Goal: Transaction & Acquisition: Purchase product/service

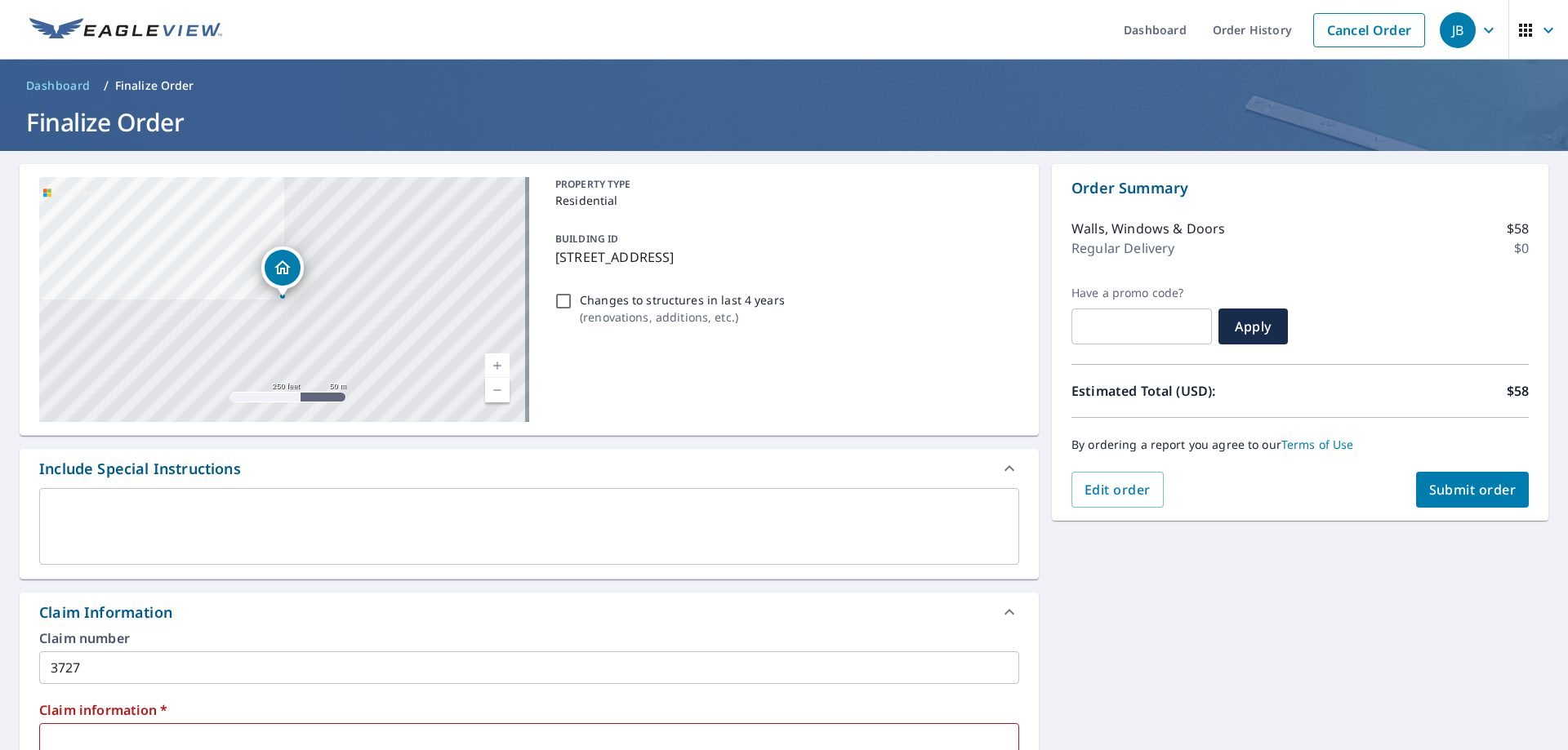
scroll to position [395, 0]
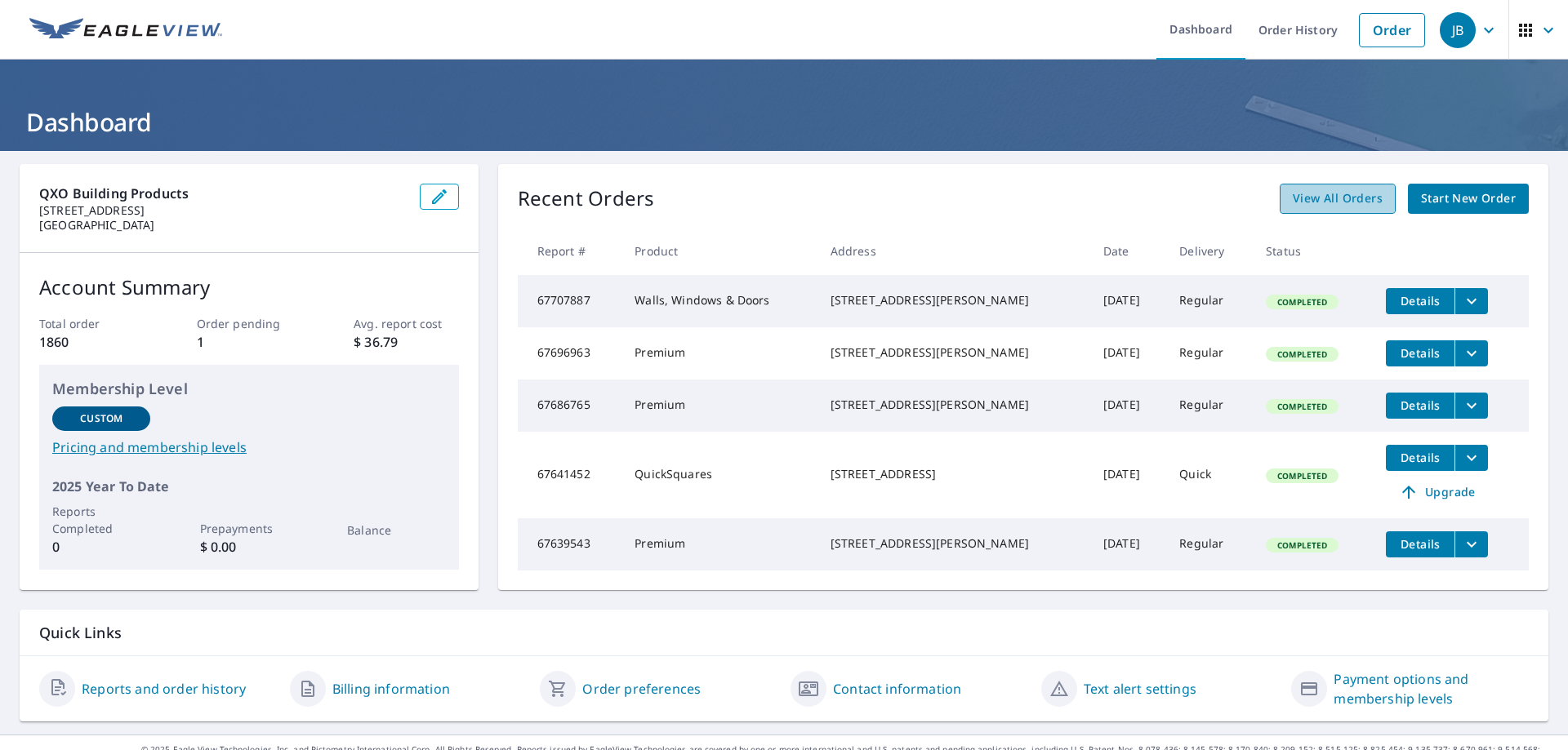
click at [1311, 199] on span "View All Orders" at bounding box center [1338, 199] width 90 height 20
click at [1442, 197] on span "Start New Order" at bounding box center [1467, 199] width 94 height 20
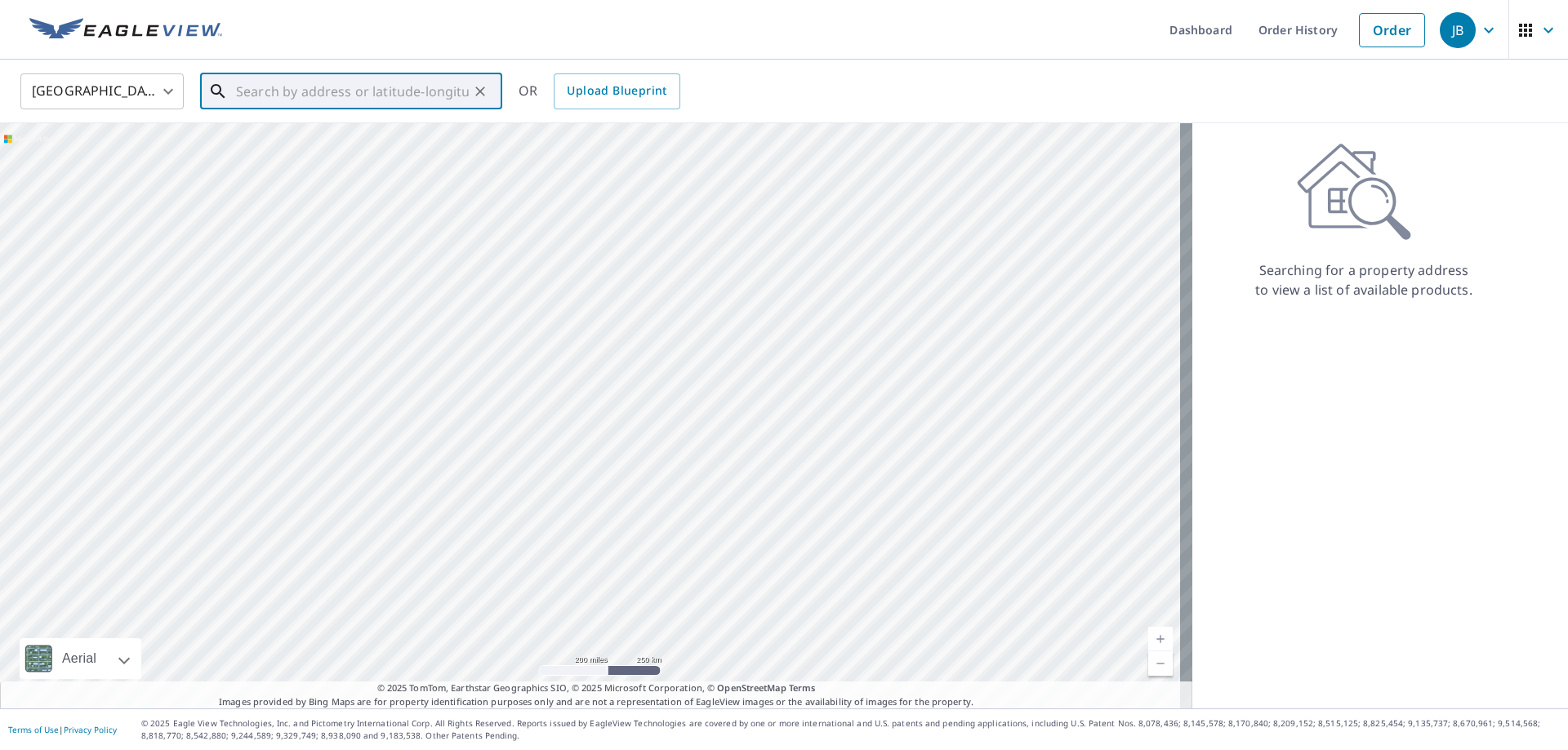
click at [246, 93] on input "text" at bounding box center [352, 92] width 233 height 46
click at [239, 146] on span "[STREET_ADDRESS]" at bounding box center [361, 139] width 256 height 19
type input "4228 Hattrick Rd Rootstown, OH 44272"
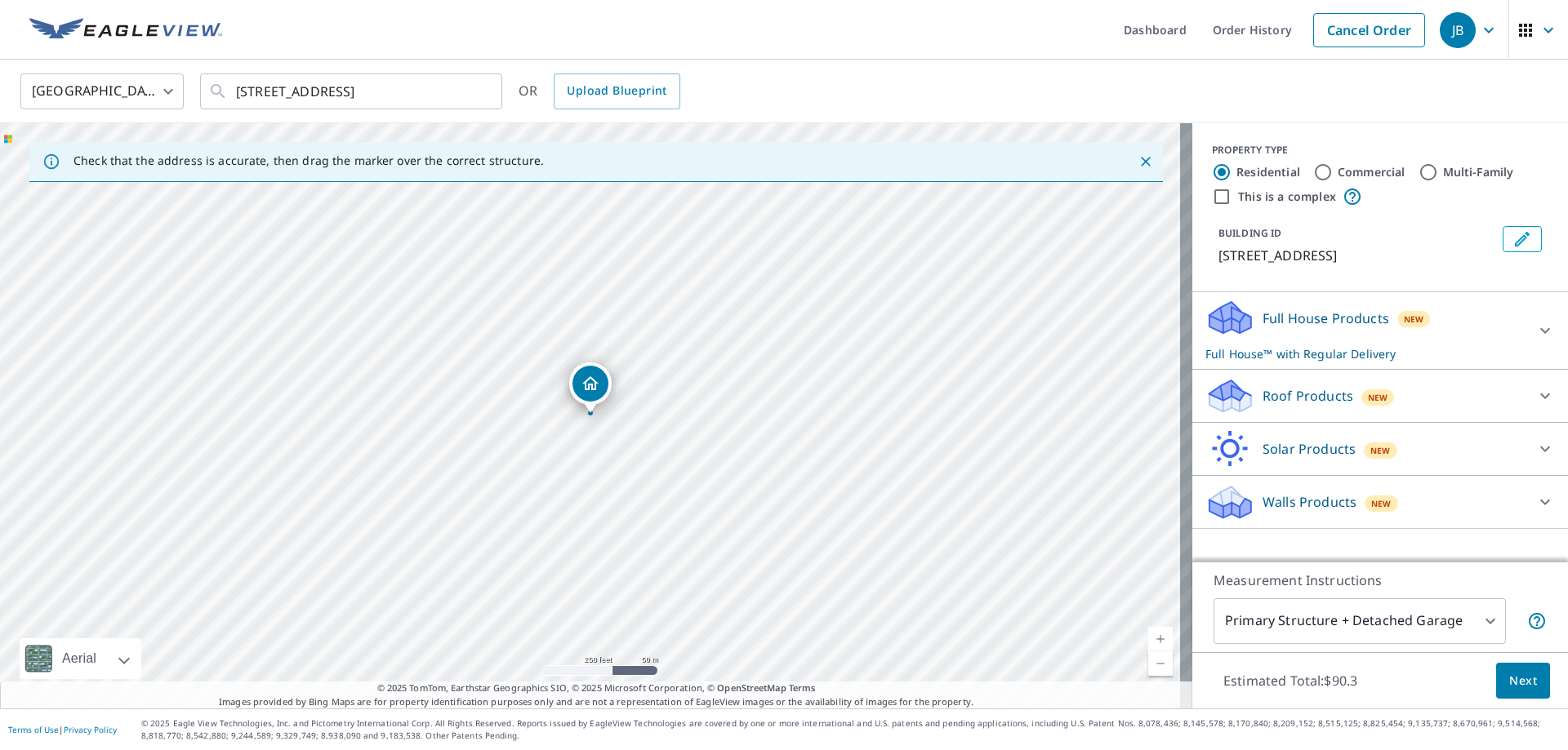
click at [1540, 501] on icon at bounding box center [1544, 502] width 10 height 5
click at [1460, 338] on div "Full House Products New Full House™ with Regular Delivery" at bounding box center [1365, 331] width 320 height 64
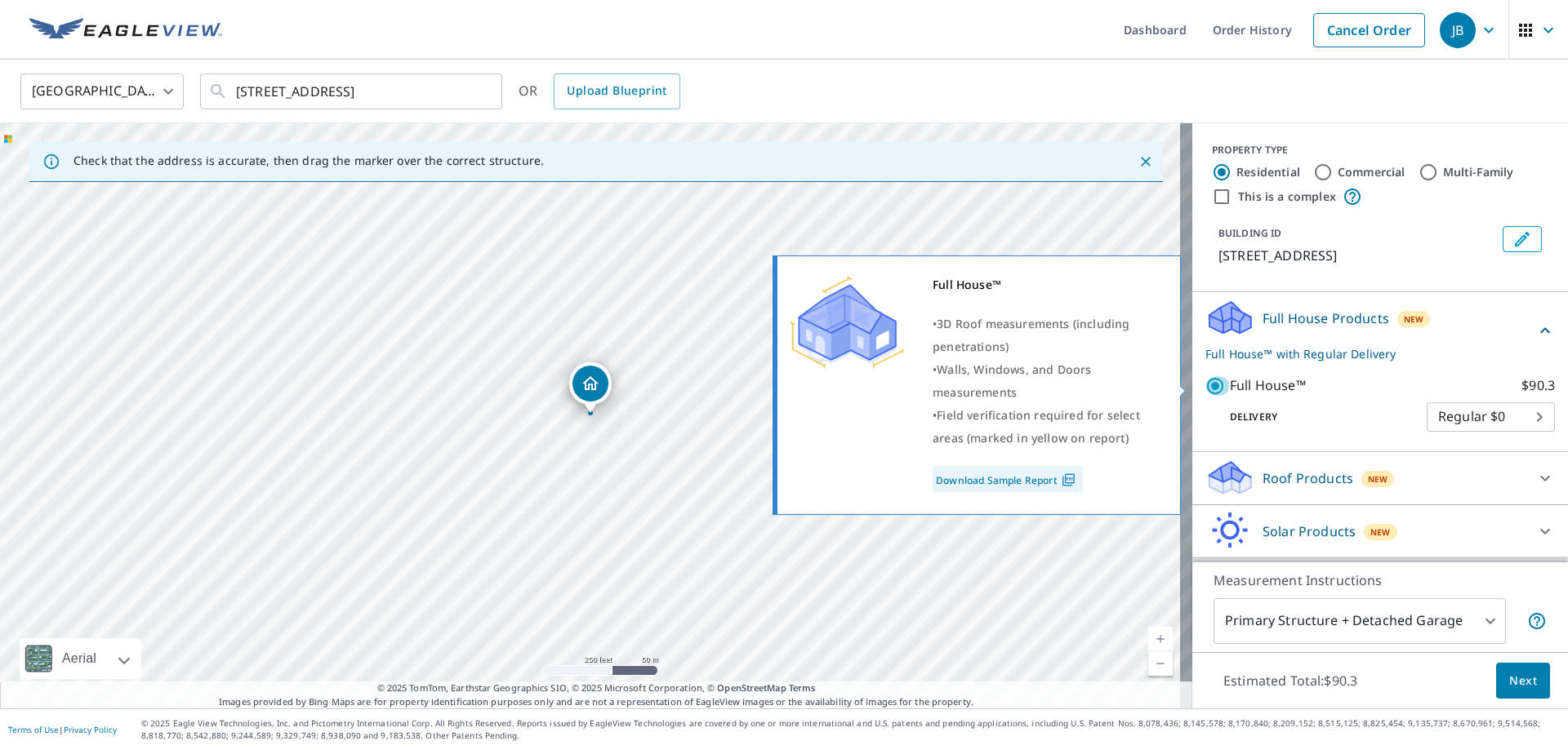
click at [1205, 386] on input "Full House™ $90.3" at bounding box center [1217, 386] width 25 height 19
checkbox input "false"
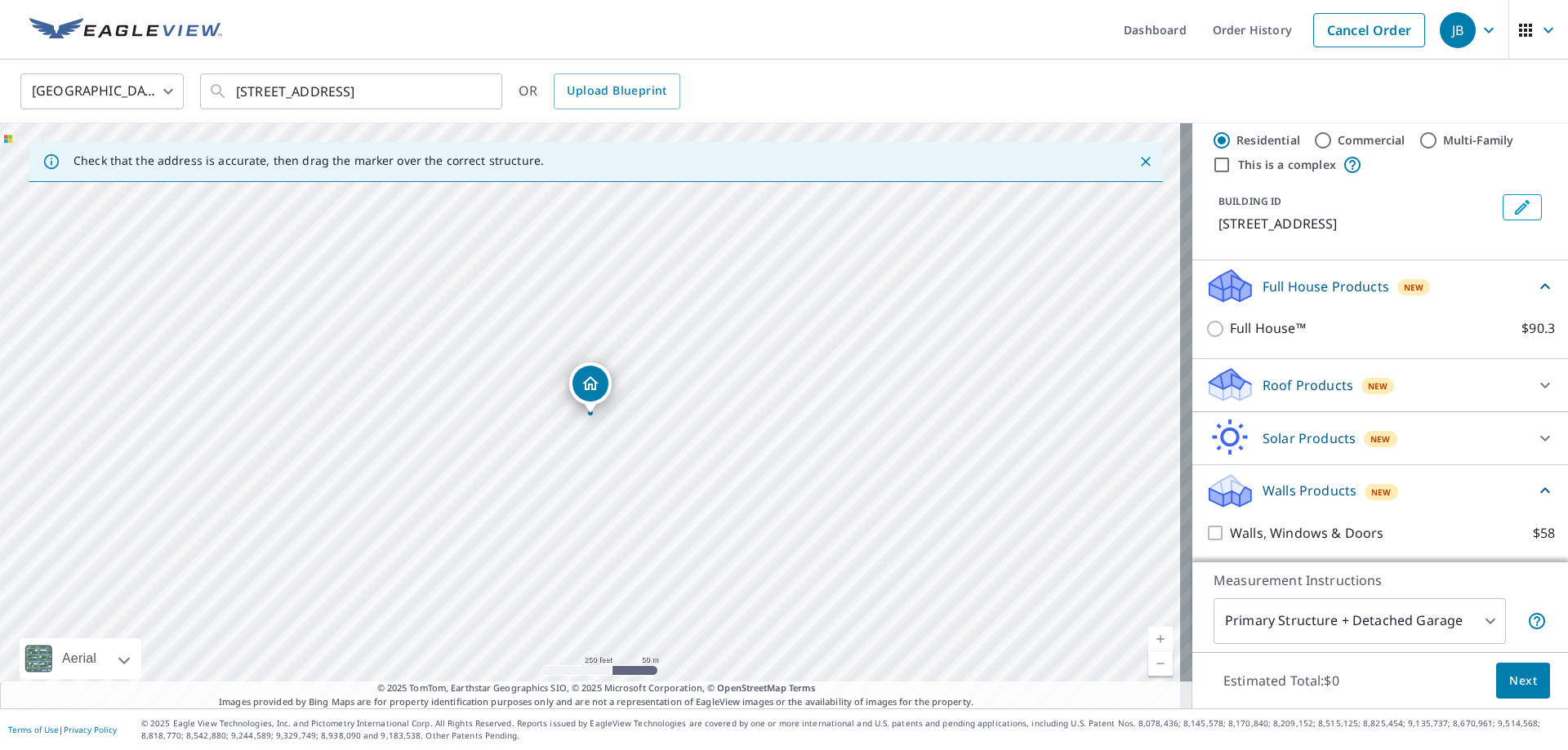
scroll to position [80, 0]
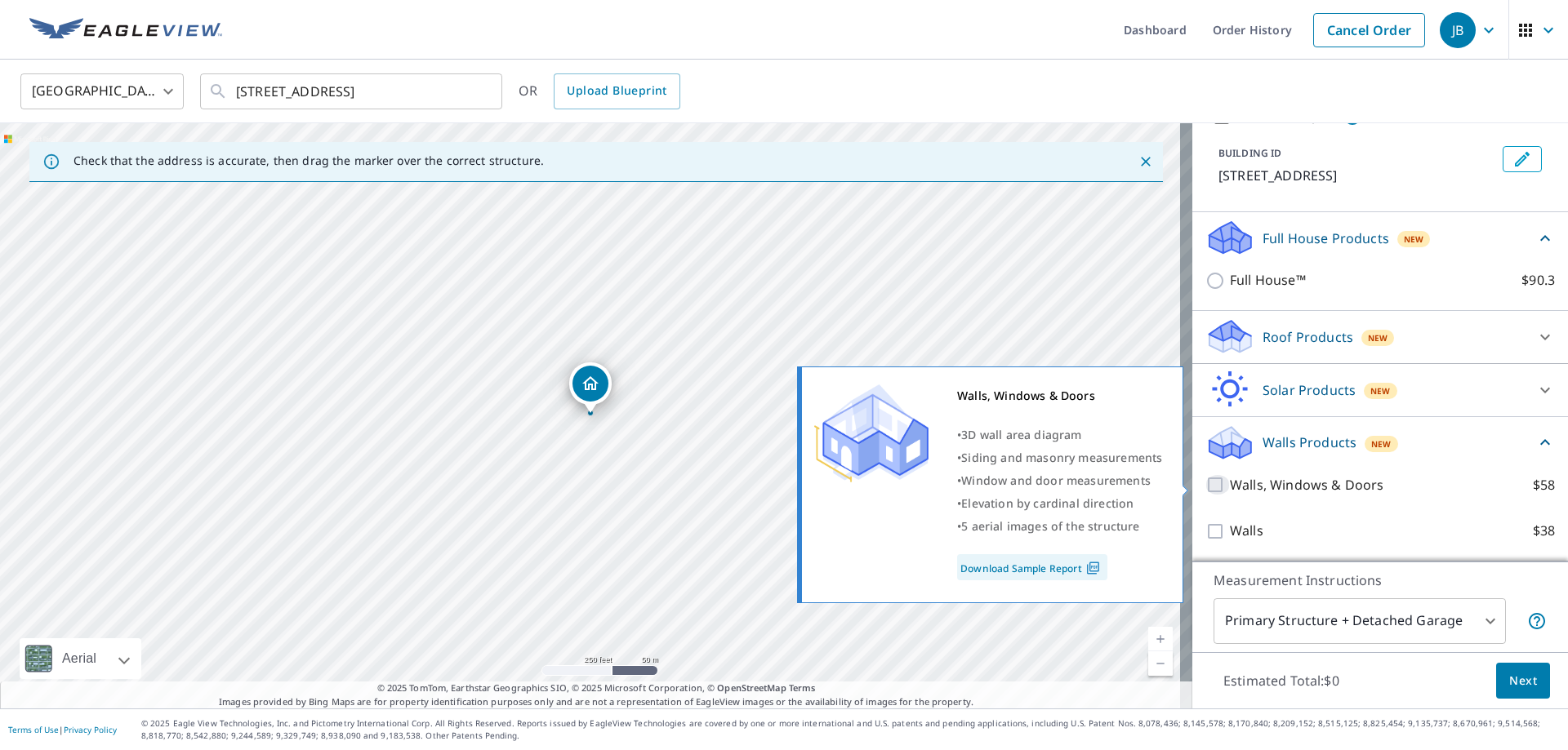
click at [1205, 483] on input "Walls, Windows & Doors $58" at bounding box center [1217, 484] width 25 height 19
checkbox input "true"
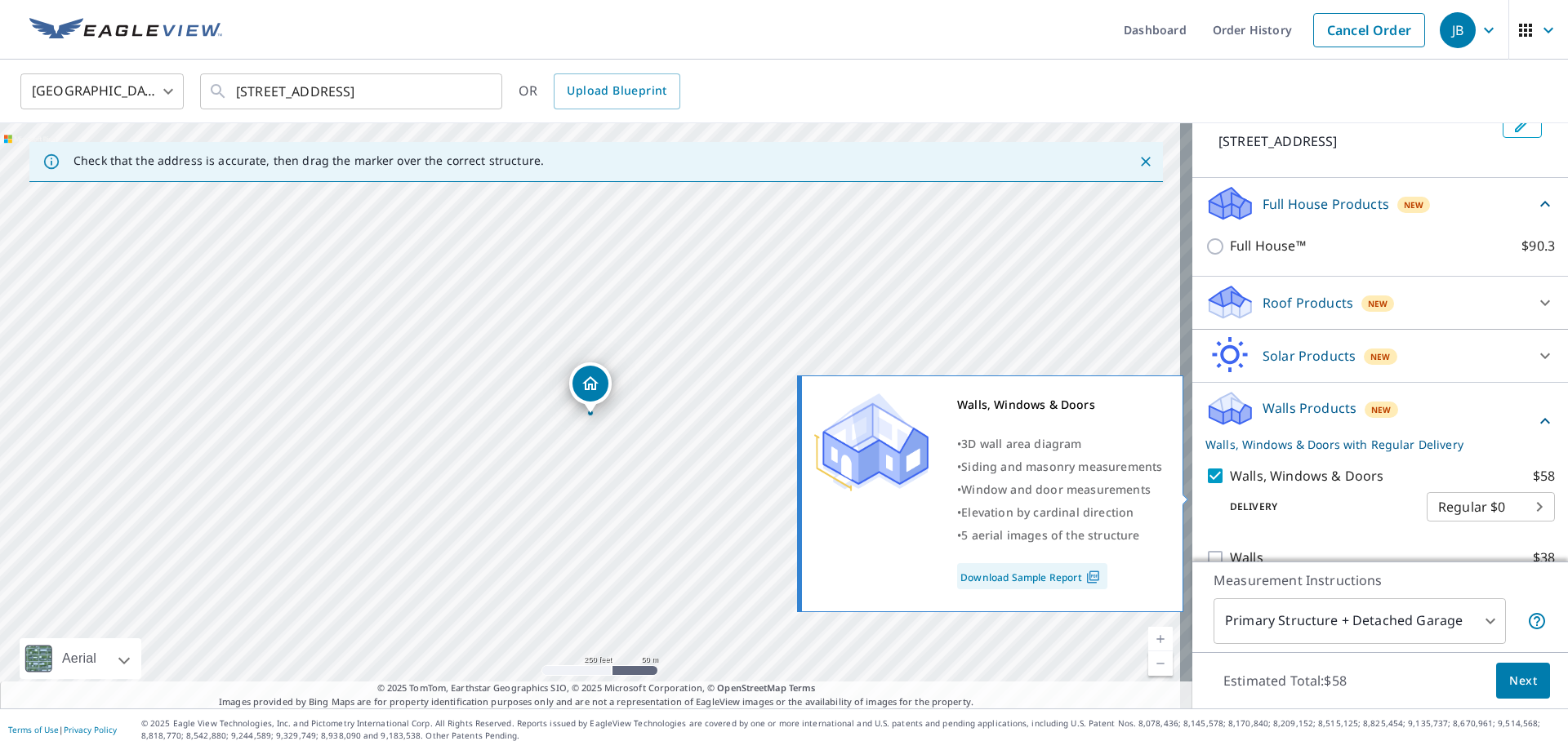
scroll to position [141, 0]
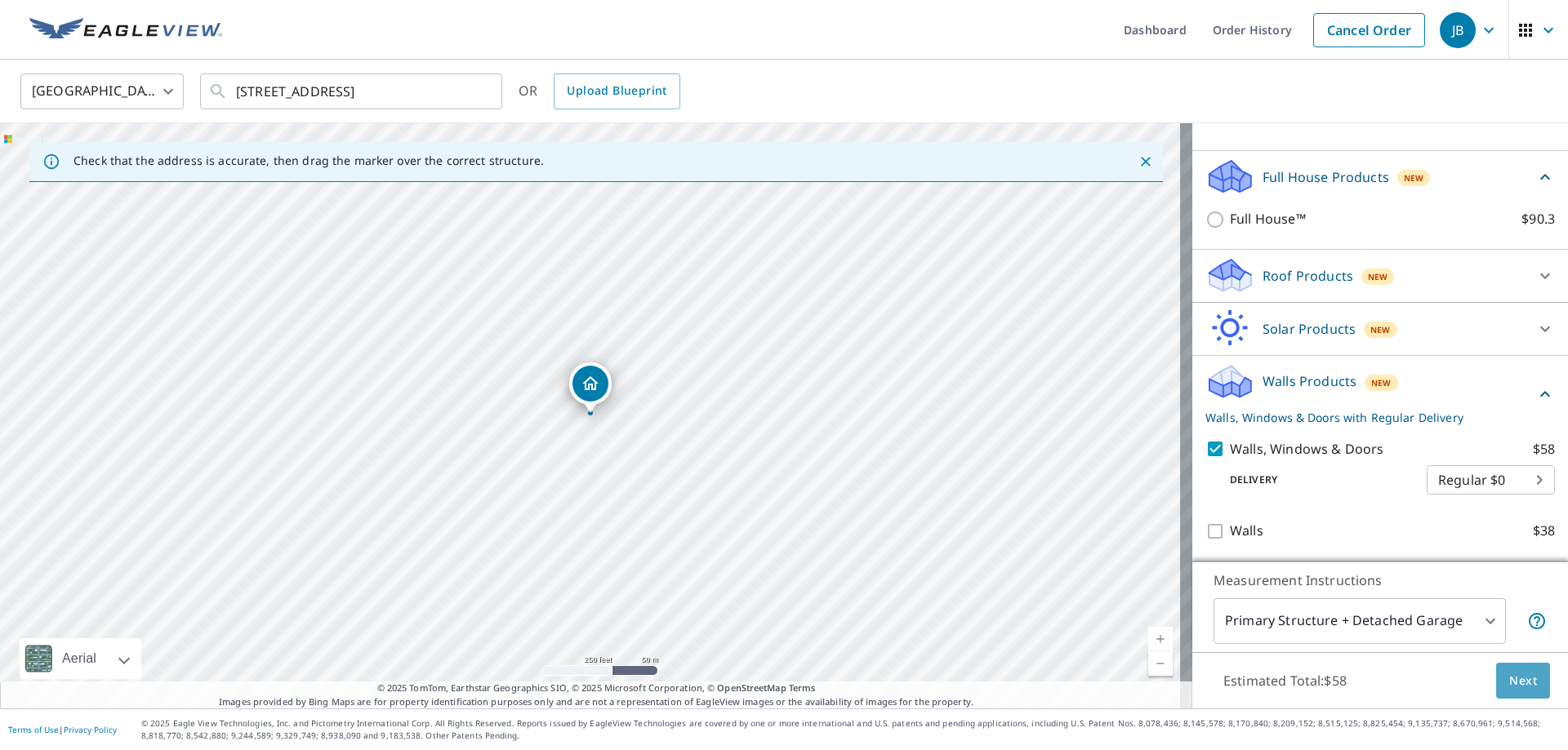
click at [1509, 677] on span "Next" at bounding box center [1522, 680] width 27 height 20
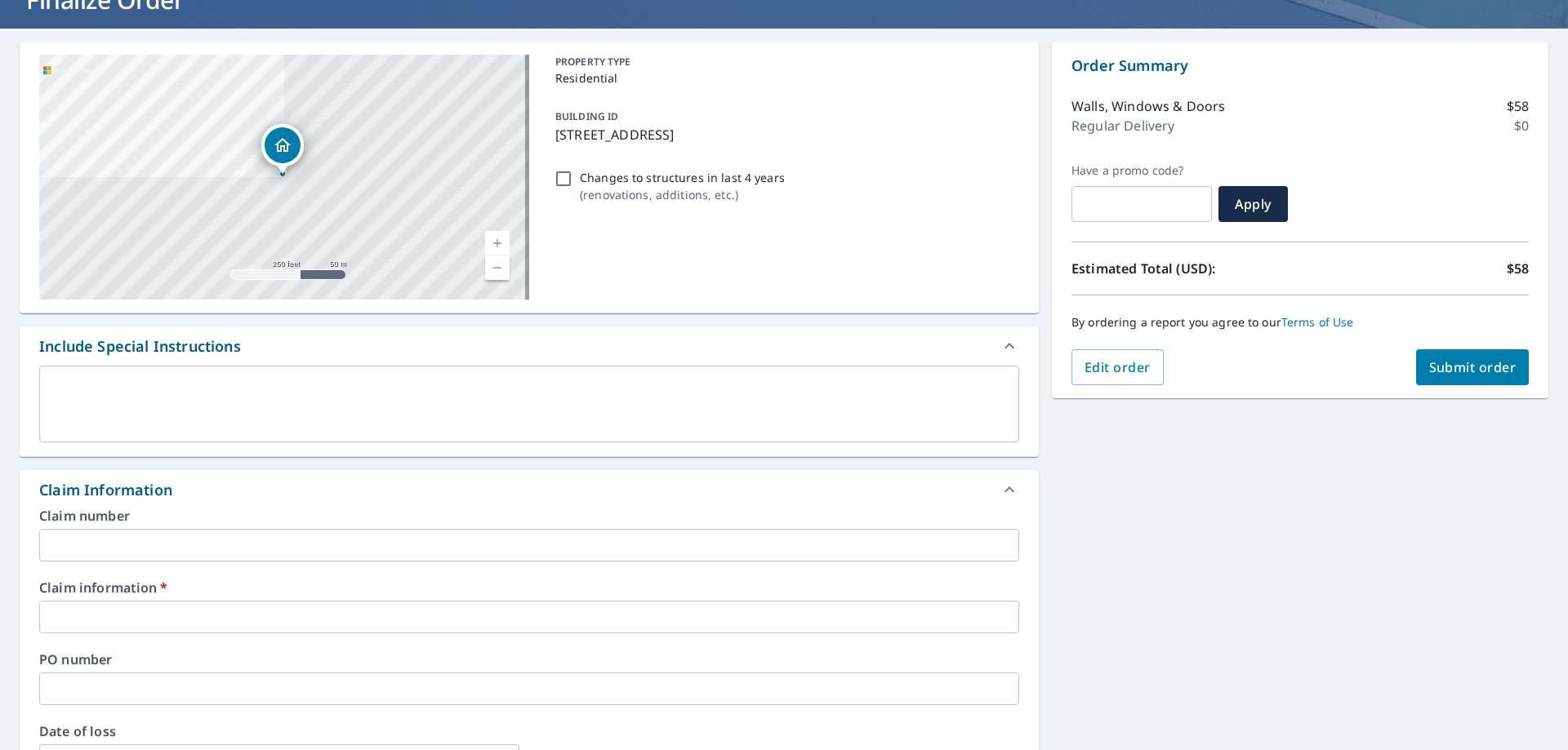
scroll to position [163, 0]
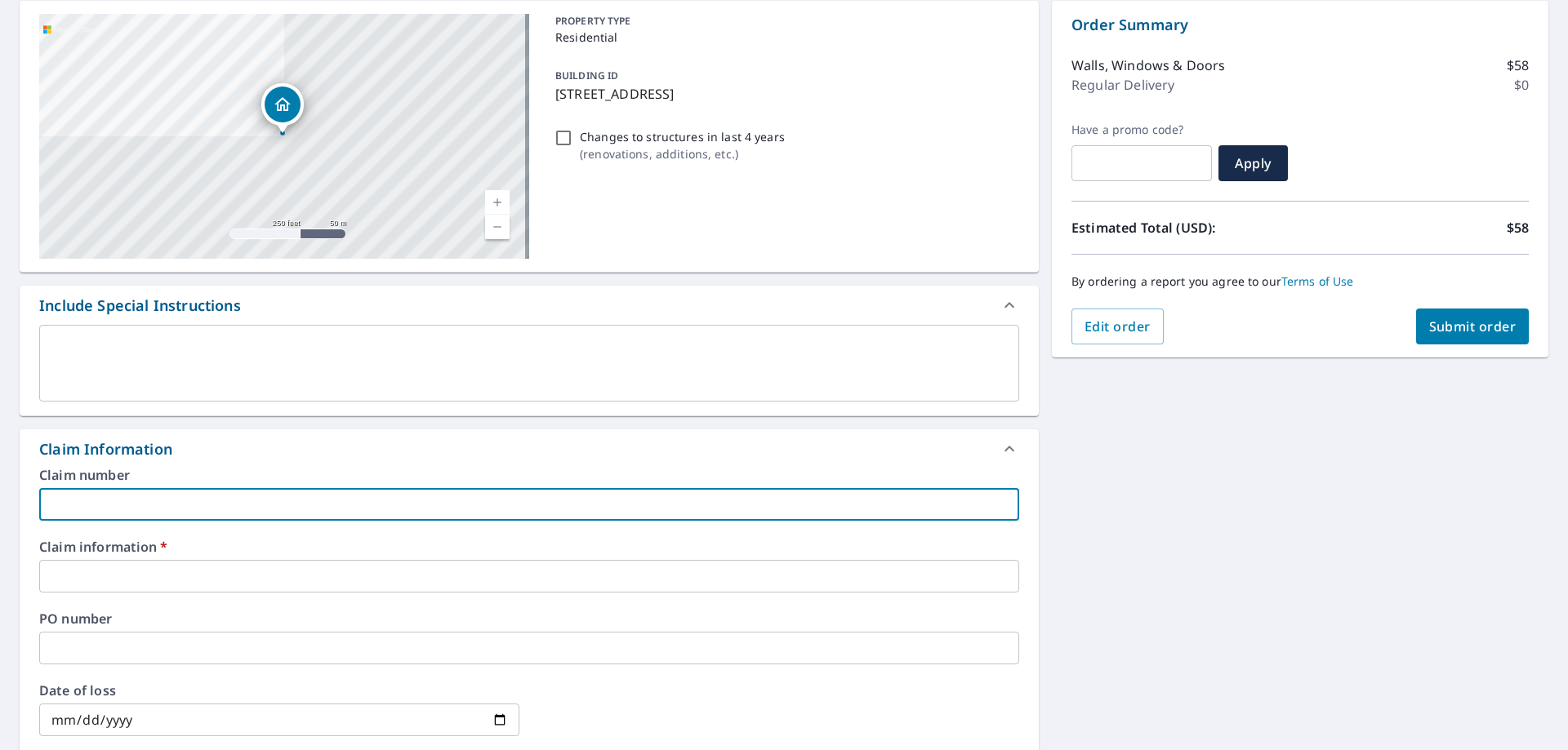
click at [356, 512] on input "text" at bounding box center [529, 504] width 980 height 33
type input "1"
checkbox input "true"
click at [161, 581] on input "text" at bounding box center [529, 575] width 980 height 33
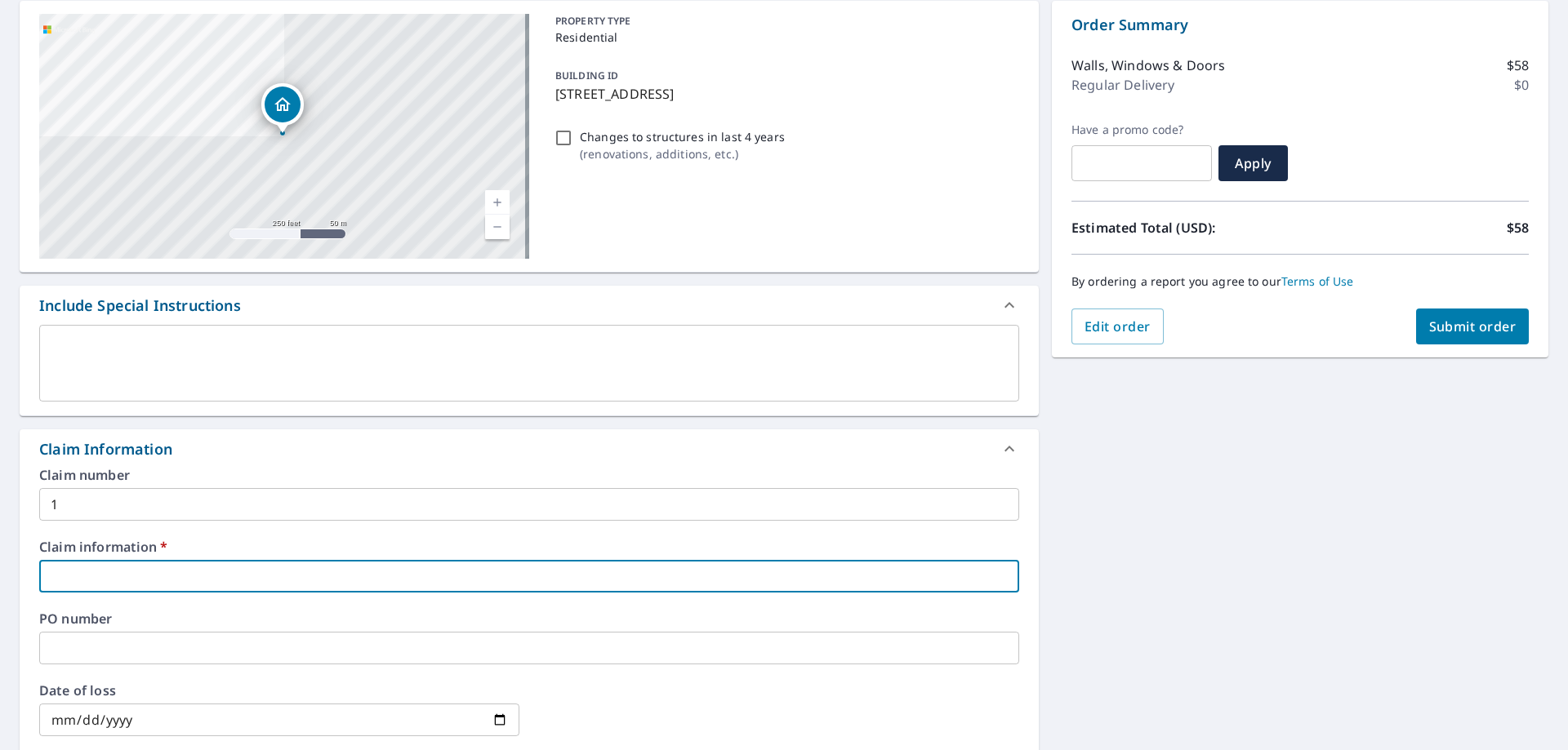
type input "27633"
checkbox input "true"
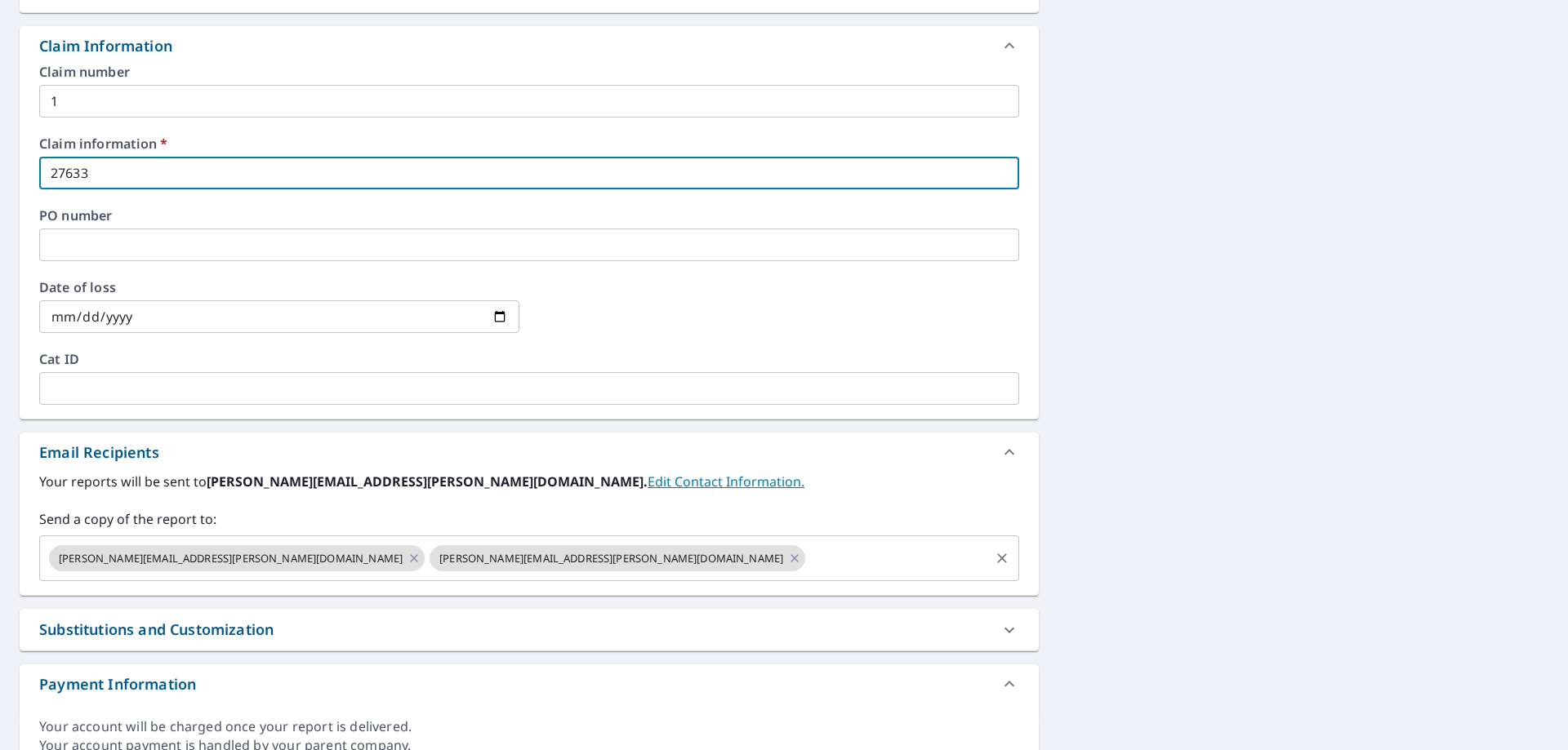
scroll to position [571, 0]
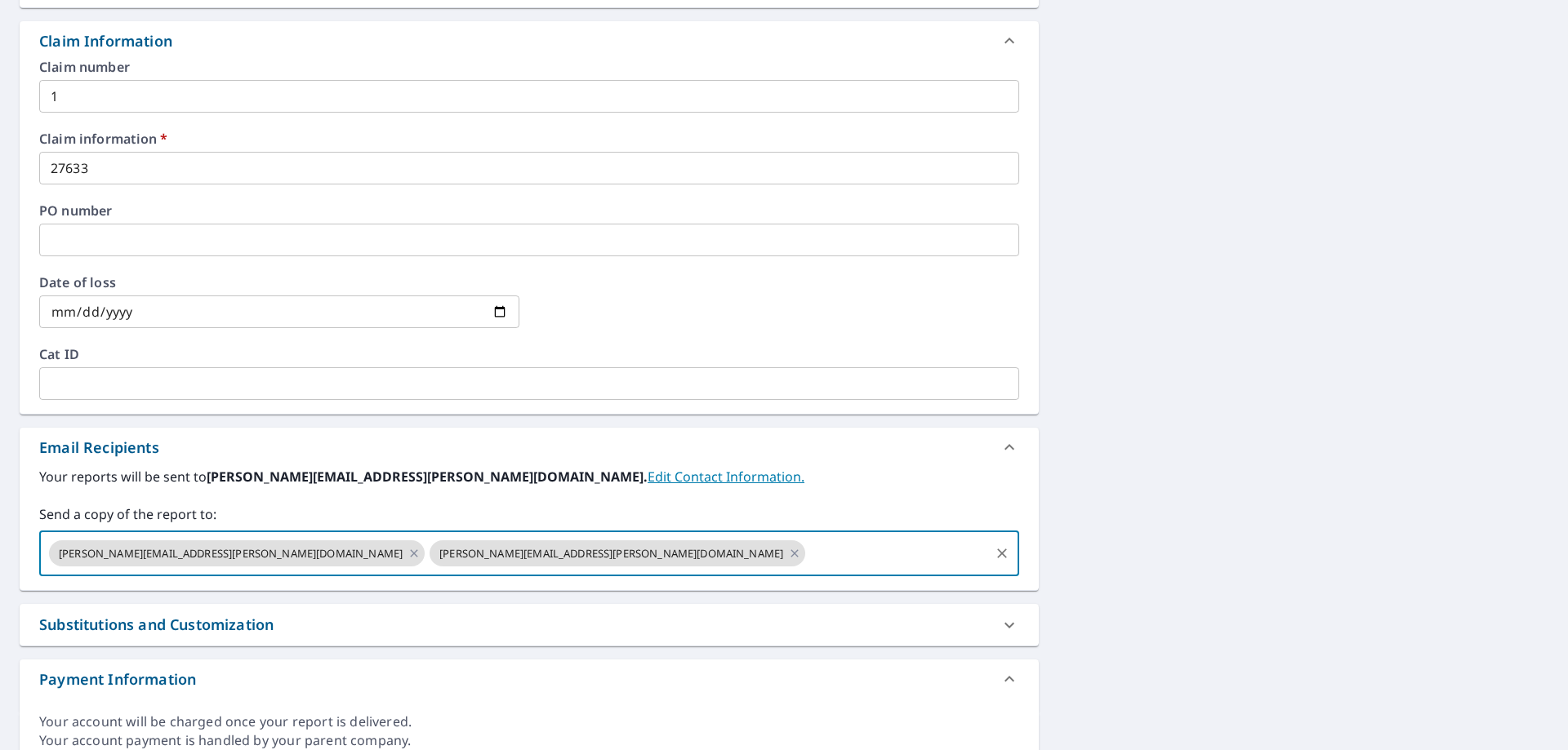
click at [808, 557] on input "text" at bounding box center [897, 553] width 179 height 31
type input "[PERSON_NAME][EMAIL_ADDRESS][PERSON_NAME][DOMAIN_NAME]"
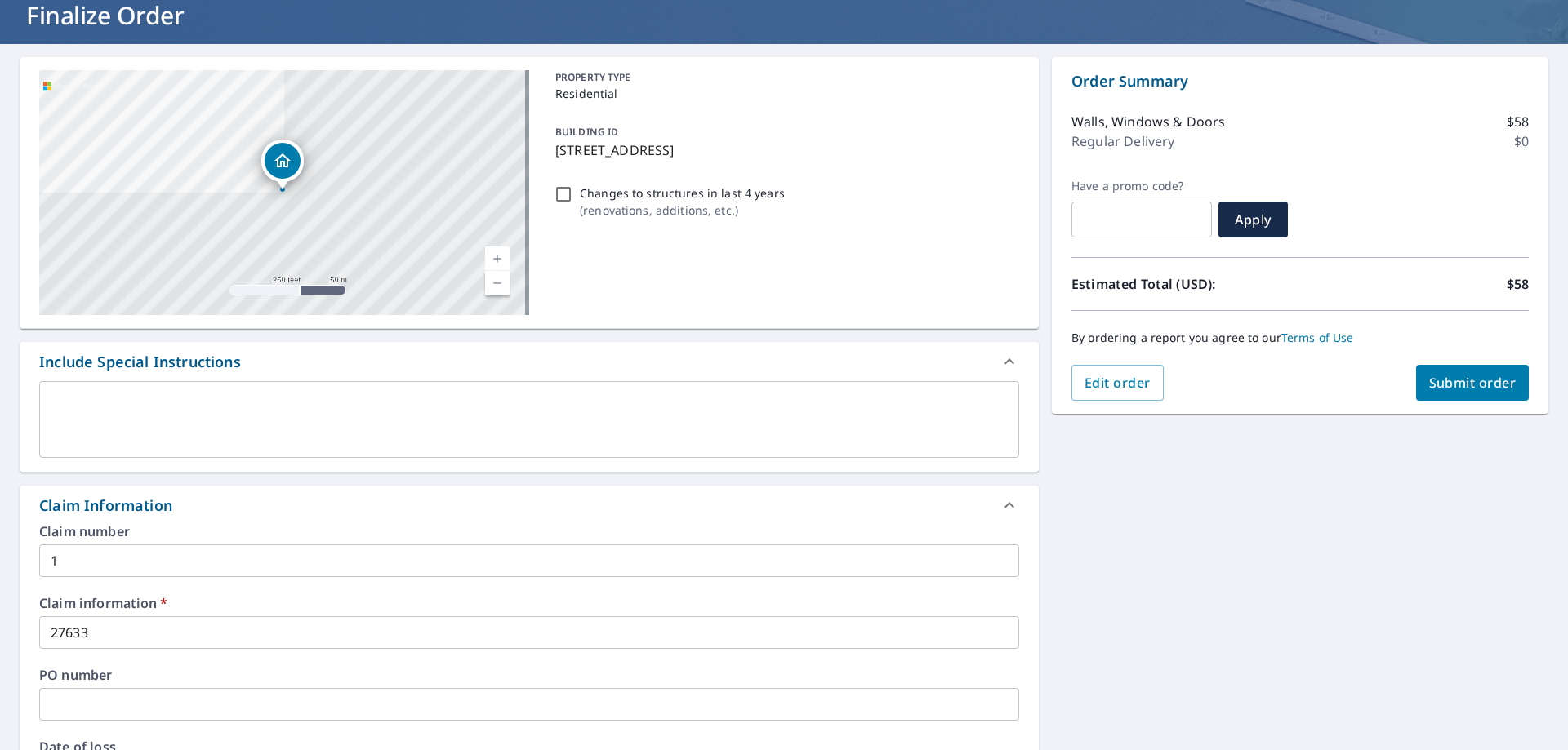
scroll to position [81, 0]
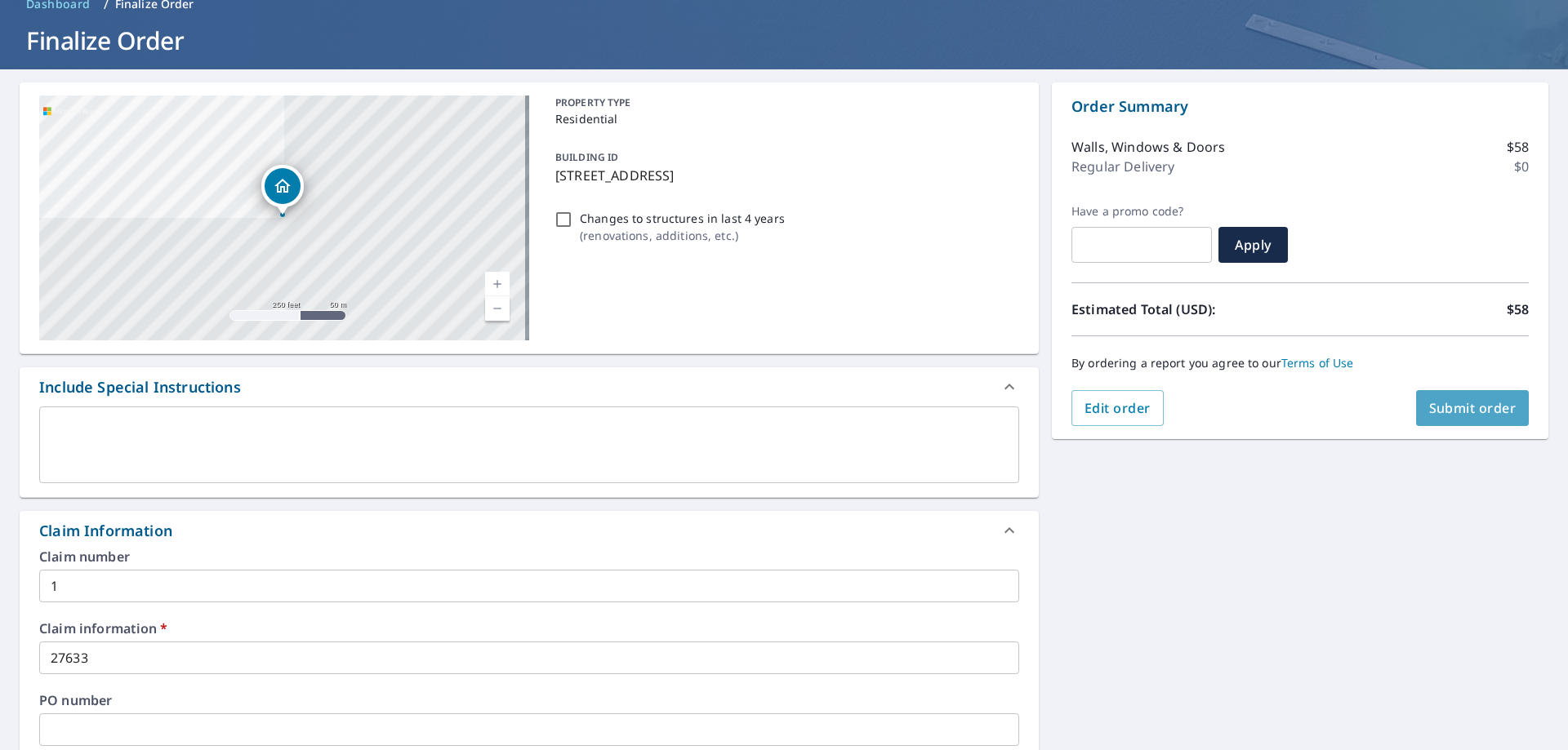
click at [1429, 404] on span "Submit order" at bounding box center [1473, 408] width 87 height 18
checkbox input "true"
